Goal: Find specific page/section: Find specific page/section

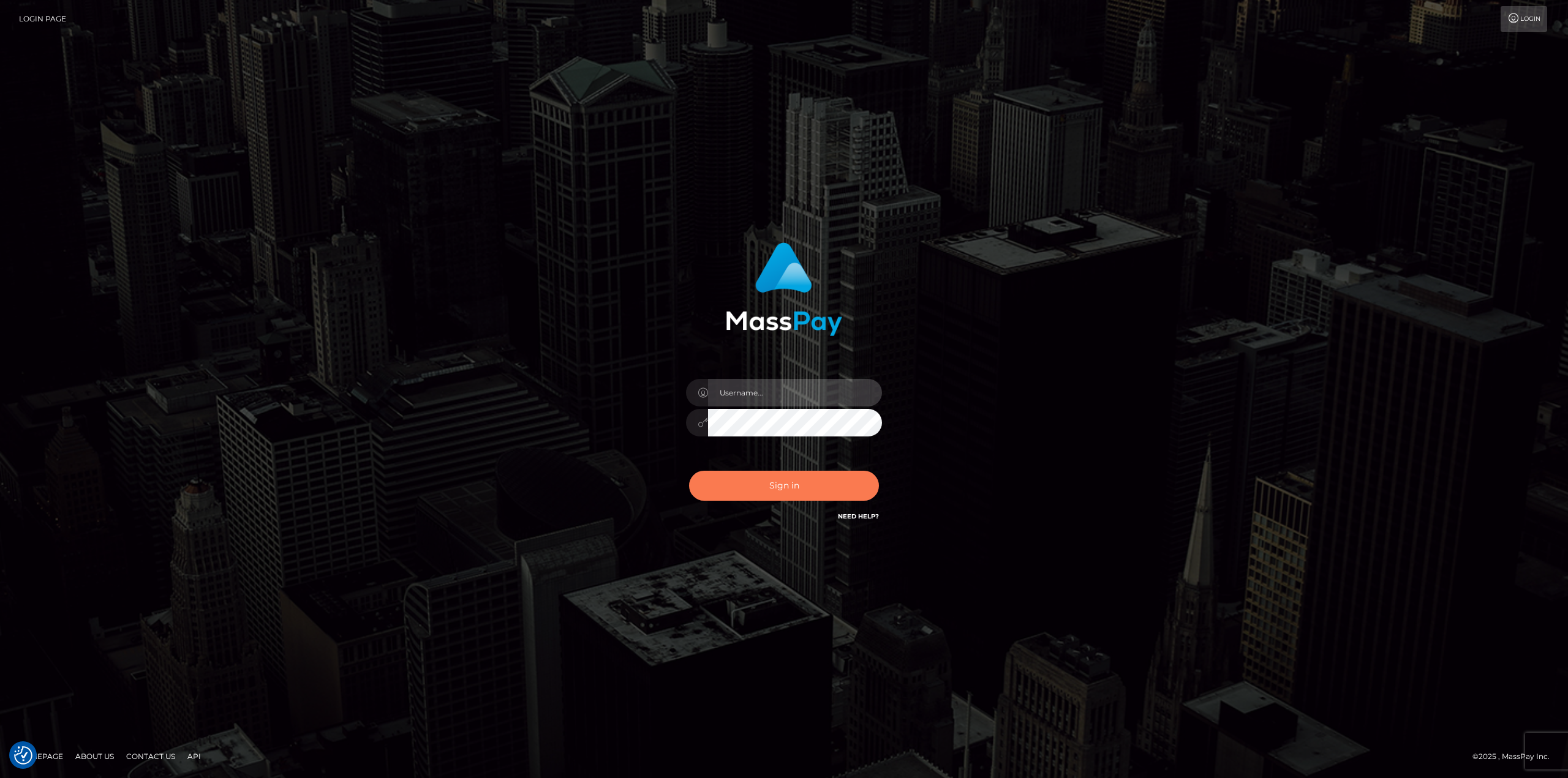
type input "javier.molina"
click at [764, 483] on button "Sign in" at bounding box center [784, 486] width 190 height 30
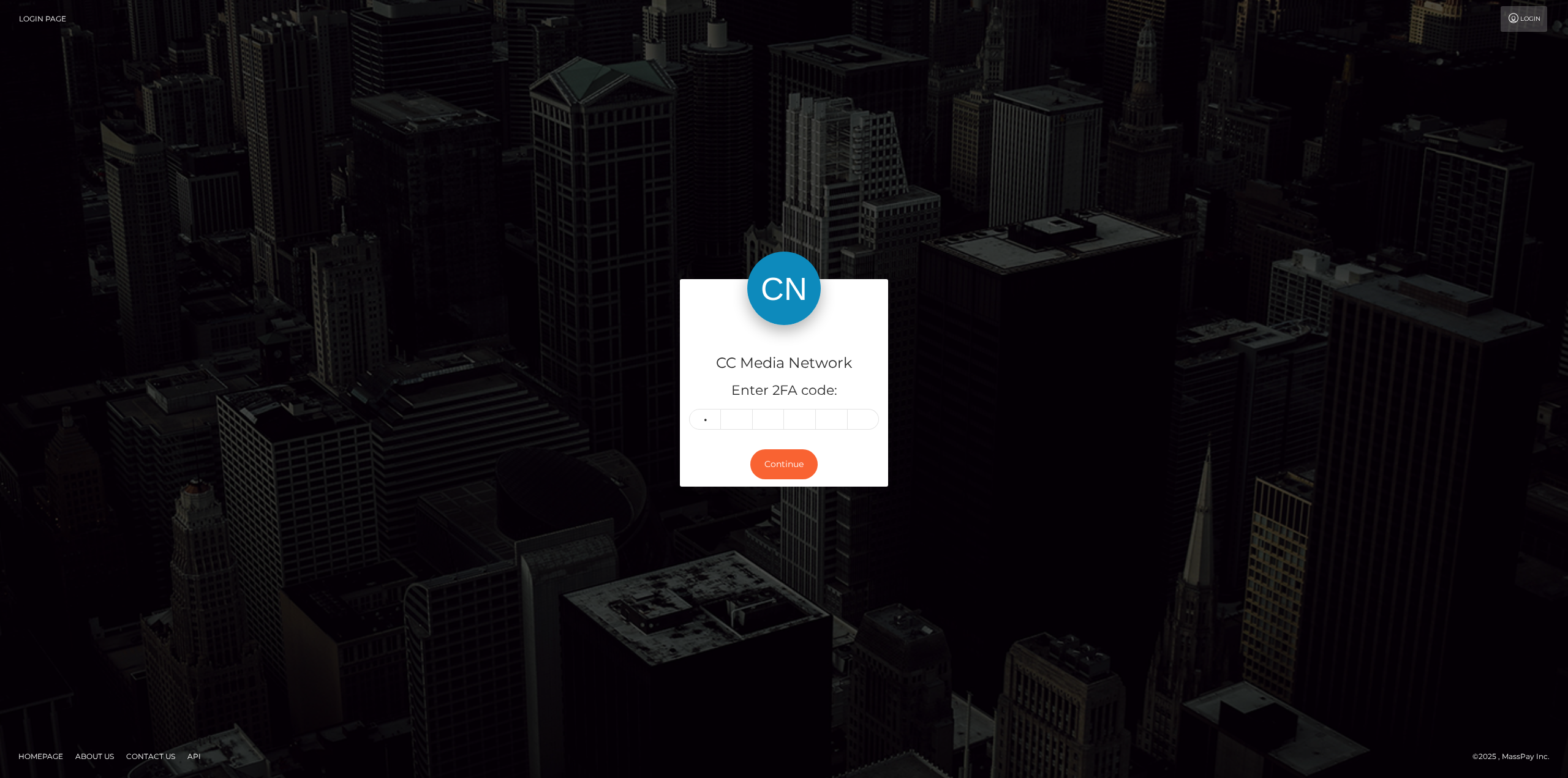
type input "3"
type input "6"
type input "5"
type input "4"
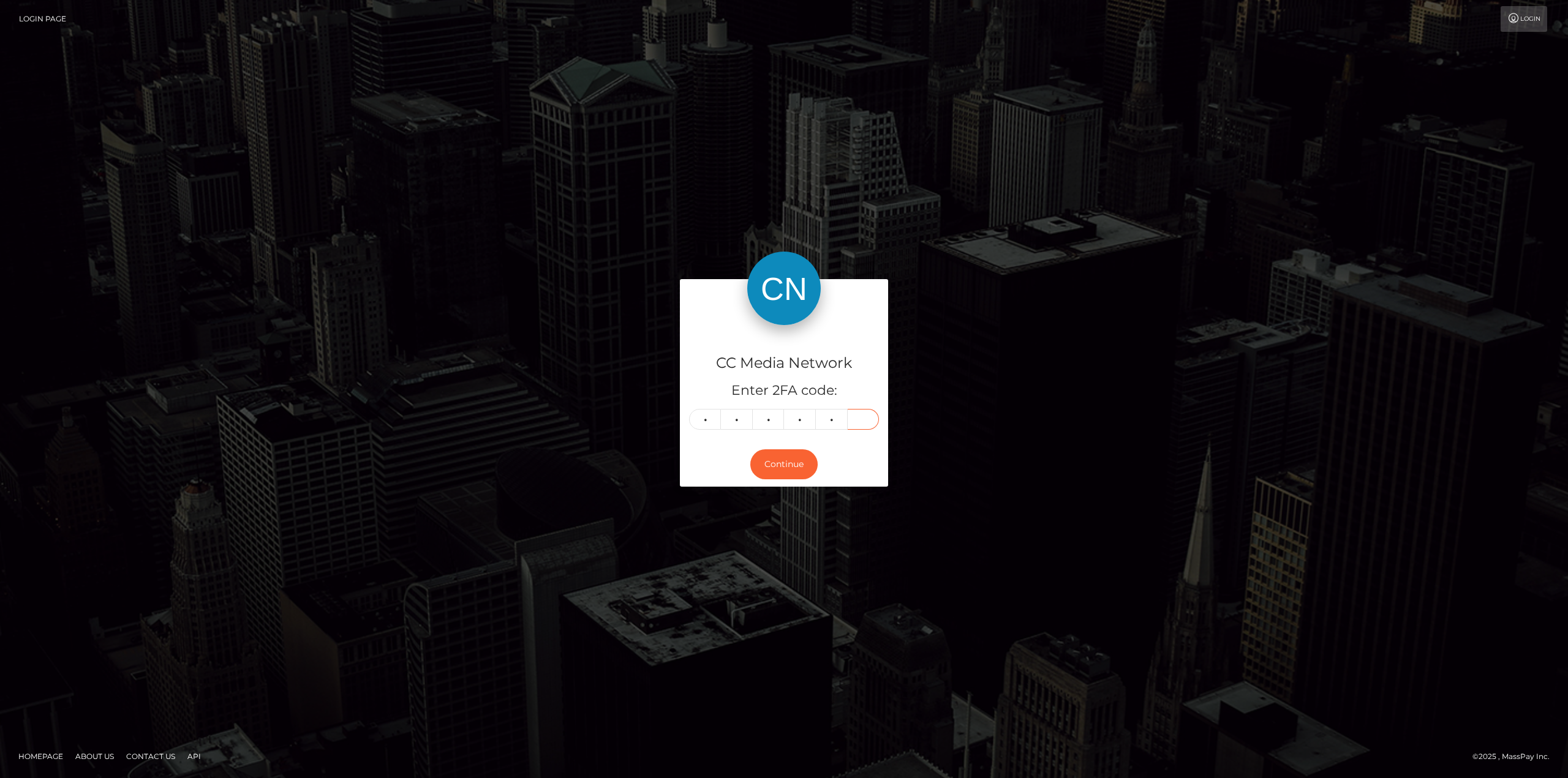
type input "1"
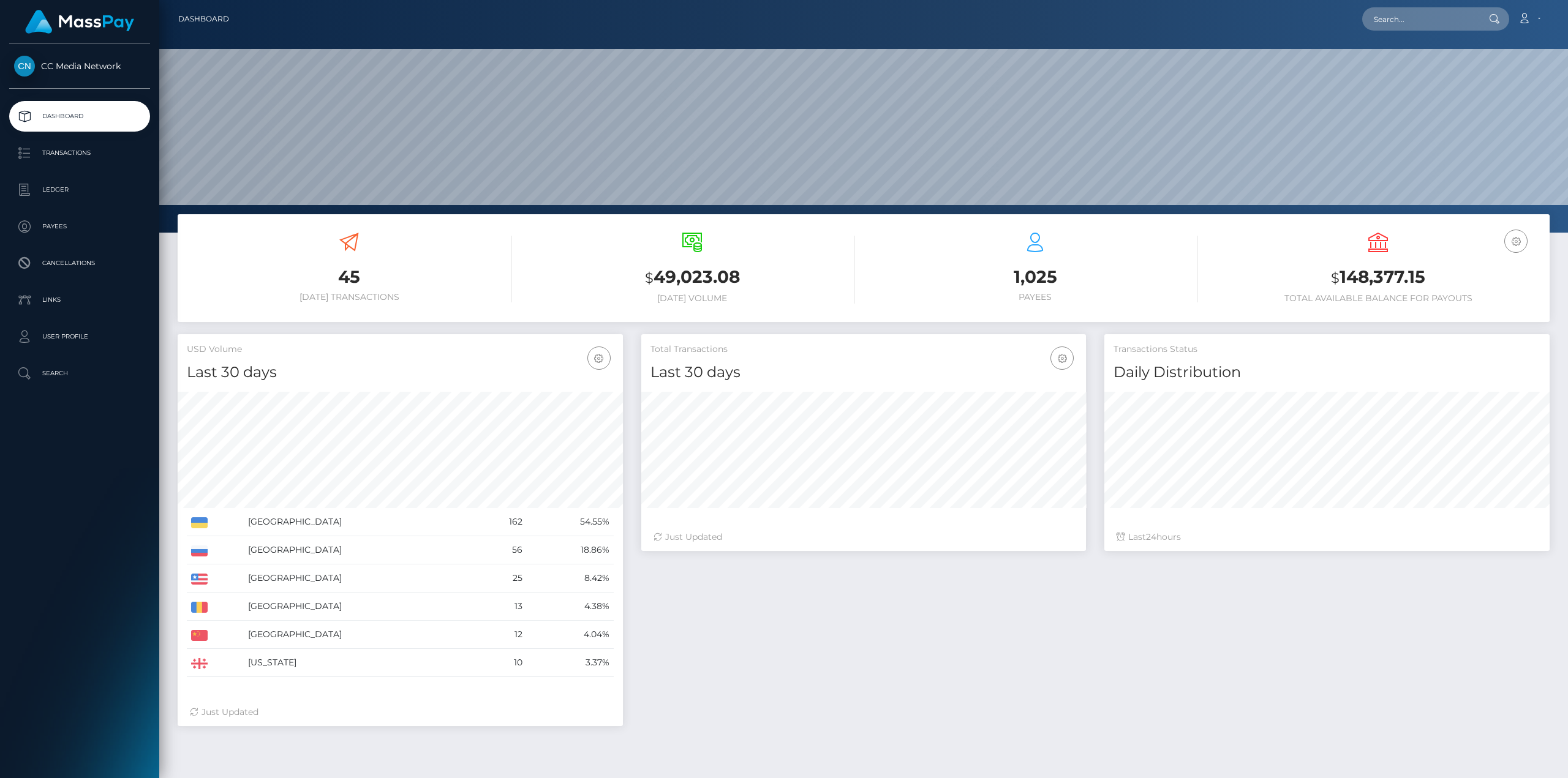
scroll to position [217, 445]
click at [76, 194] on p "Ledger" at bounding box center [80, 190] width 131 height 18
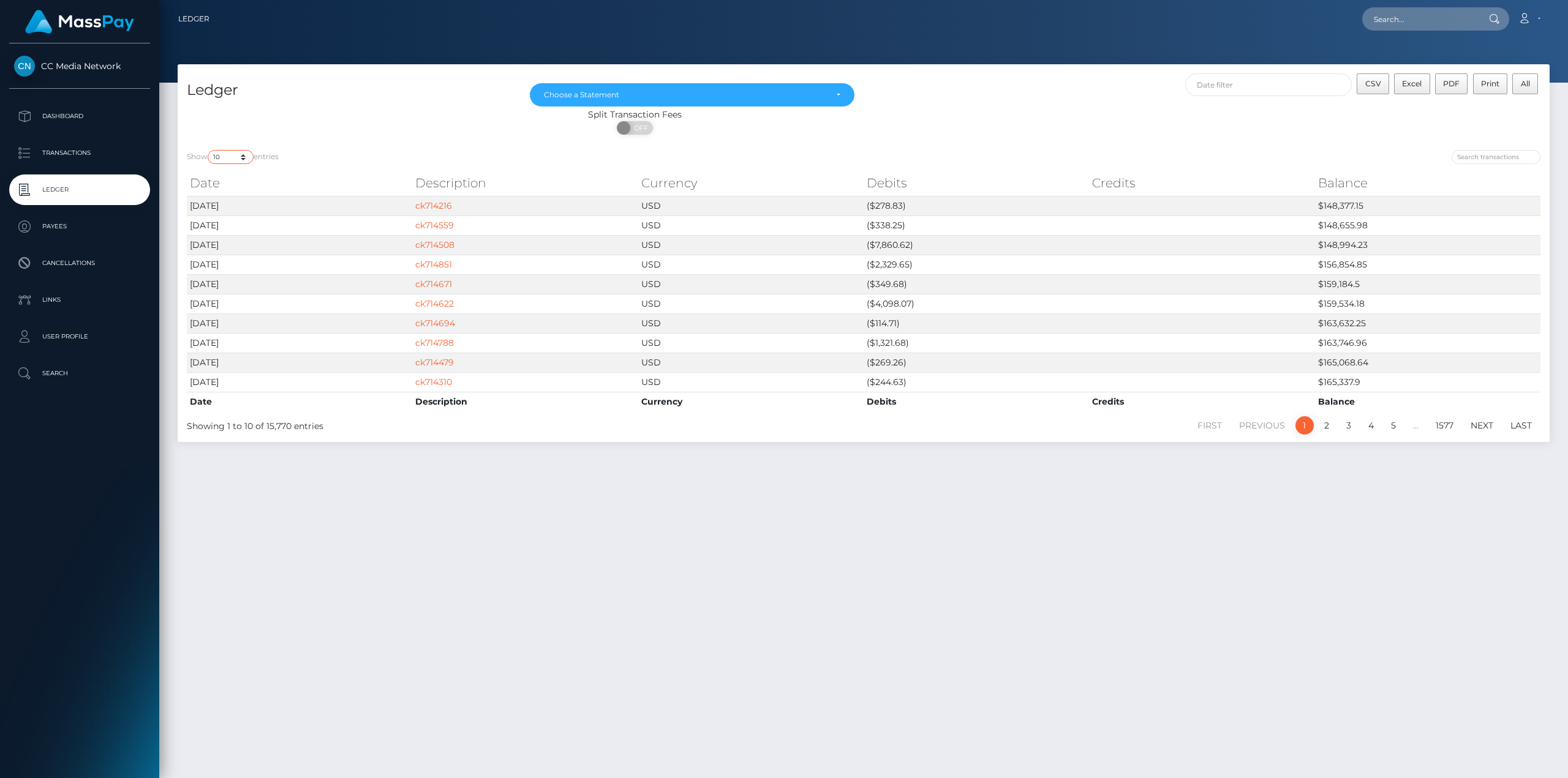
click at [234, 154] on select "10 25 50 100 250" at bounding box center [231, 157] width 46 height 14
select select "250"
click at [209, 150] on select "10 25 50 100 250" at bounding box center [231, 157] width 46 height 14
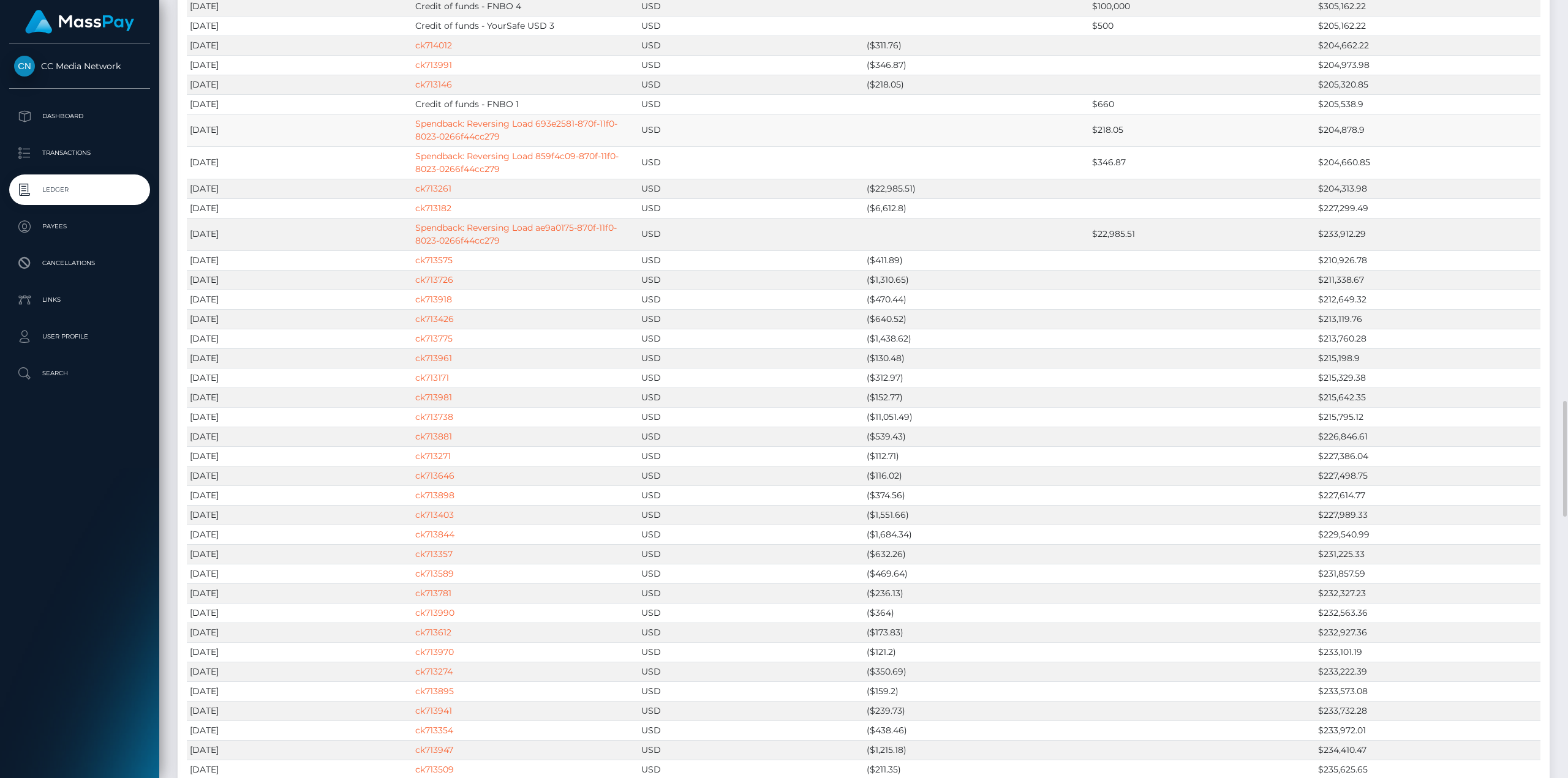
scroll to position [2327, 0]
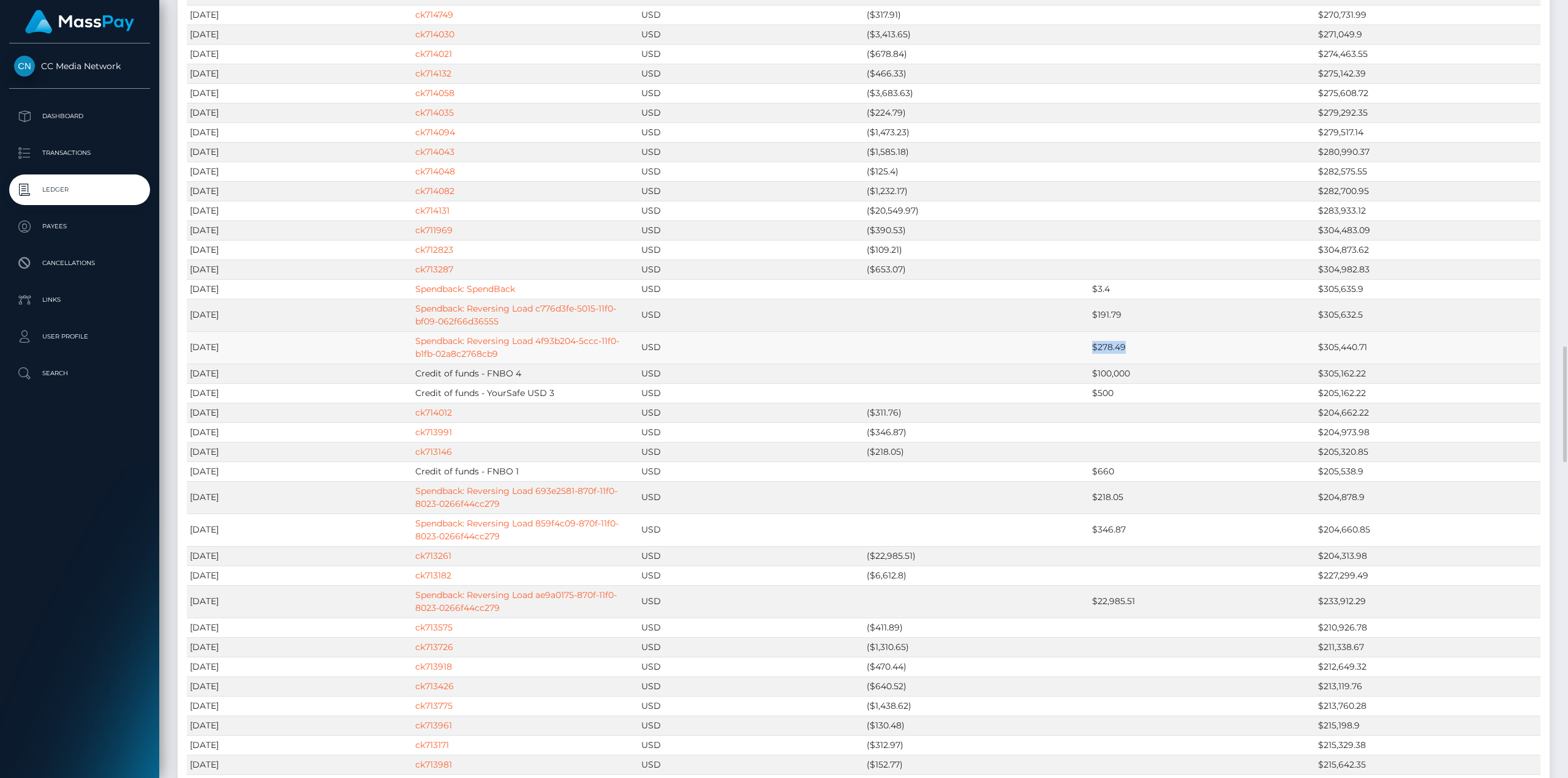
drag, startPoint x: 1144, startPoint y: 322, endPoint x: 1089, endPoint y: 323, distance: 55.0
click at [1089, 331] on td "$278.49" at bounding box center [1202, 347] width 226 height 32
click at [568, 335] on link "Spendback: Reversing Load 4f93b204-5ccc-11f0-b1fb-02a8c2768cb9" at bounding box center [517, 347] width 204 height 24
click at [1262, 259] on td at bounding box center [1202, 269] width 226 height 20
click at [1118, 331] on td "$278.49" at bounding box center [1202, 347] width 226 height 32
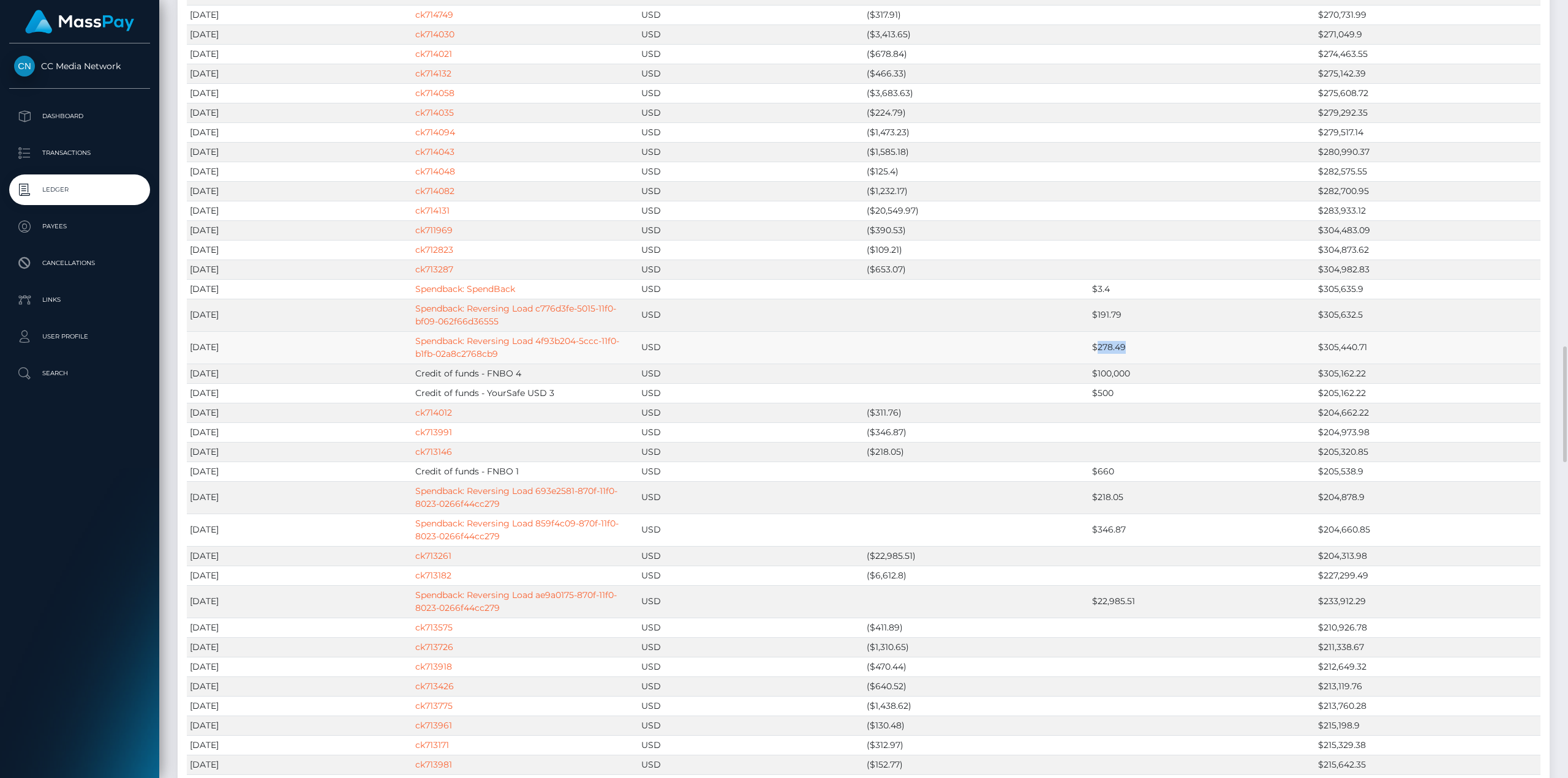
drag, startPoint x: 1097, startPoint y: 320, endPoint x: 1131, endPoint y: 317, distance: 34.1
click at [1131, 331] on td "$278.49" at bounding box center [1202, 347] width 226 height 32
